Goal: Obtain resource: Download file/media

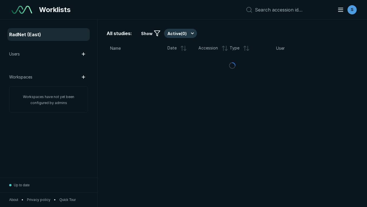
scroll to position [1566, 2389]
